Goal: Find specific page/section: Find specific page/section

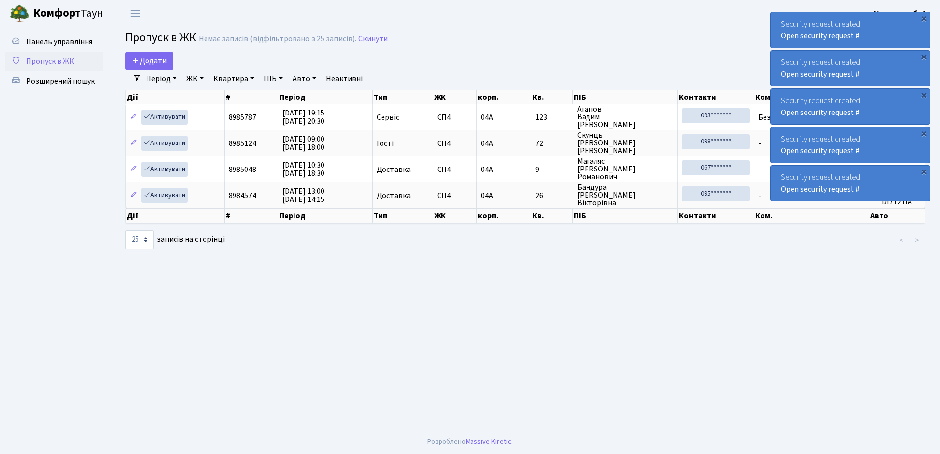
select select "25"
click at [67, 80] on span "Розширений пошук" at bounding box center [60, 81] width 69 height 11
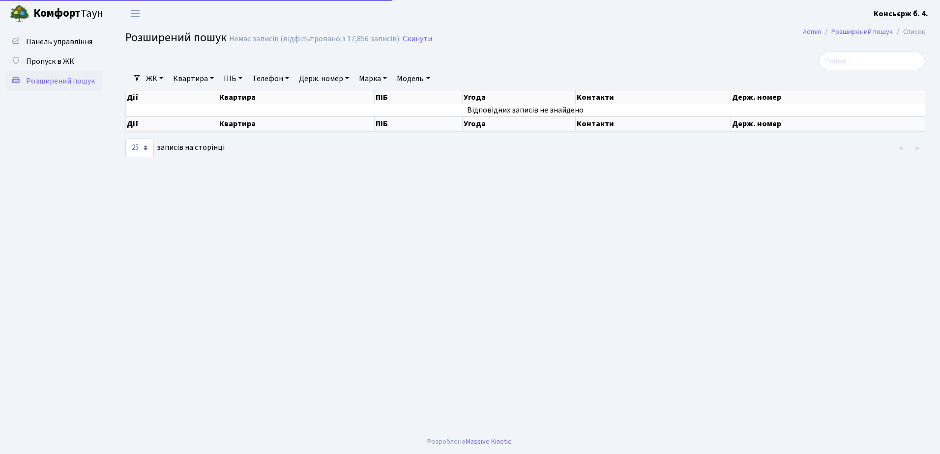
select select "25"
click at [60, 60] on span "Пропуск в ЖК" at bounding box center [50, 61] width 48 height 11
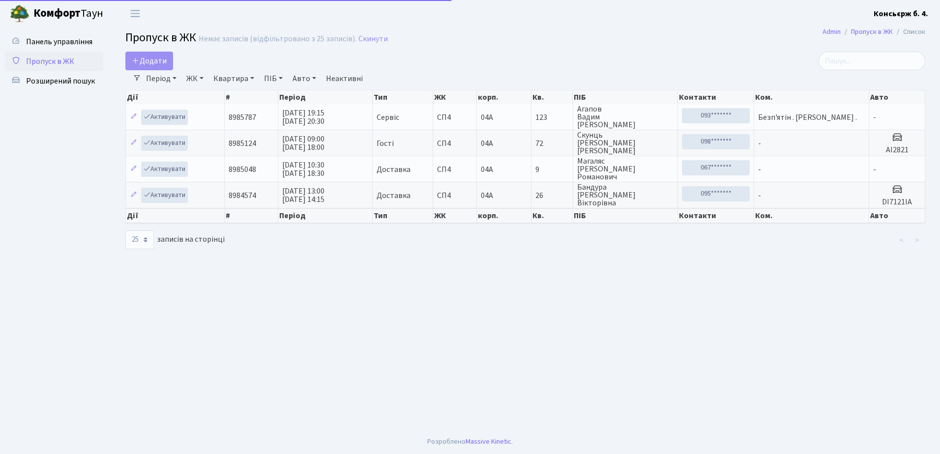
select select "25"
